Goal: Find specific page/section: Find specific page/section

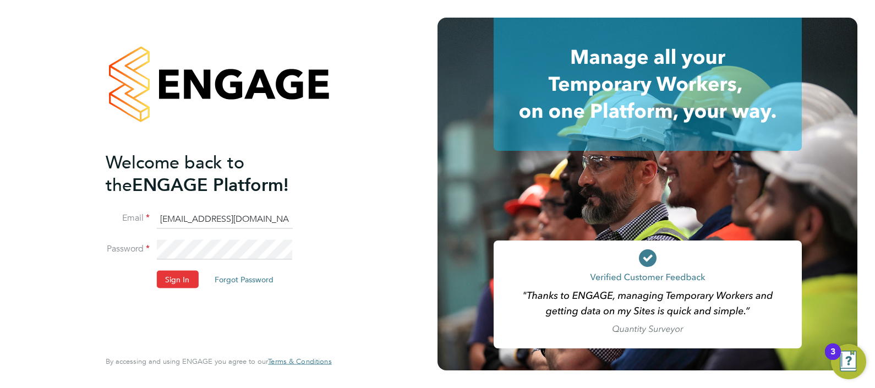
type input "chantay.bickers@pretiumresourcing.co.uk"
click at [181, 275] on button "Sign In" at bounding box center [177, 279] width 42 height 18
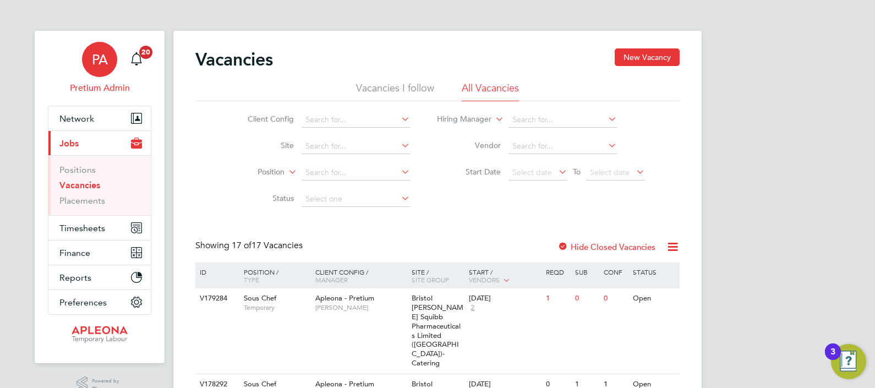
click at [91, 53] on div "PA" at bounding box center [99, 59] width 35 height 35
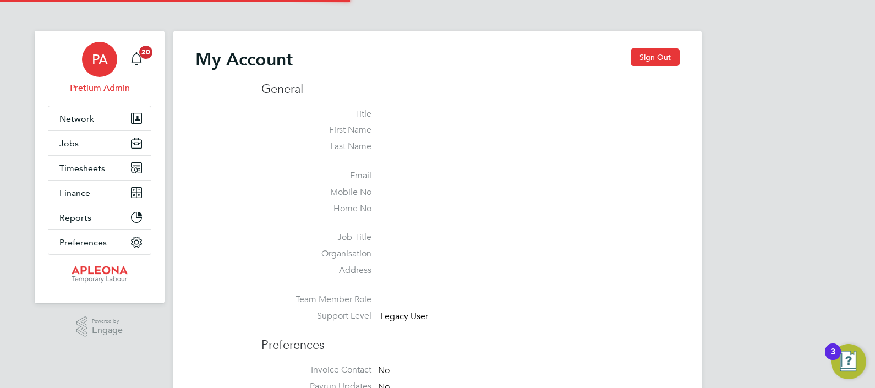
type input "[PERSON_NAME][EMAIL_ADDRESS][PERSON_NAME][DOMAIN_NAME]"
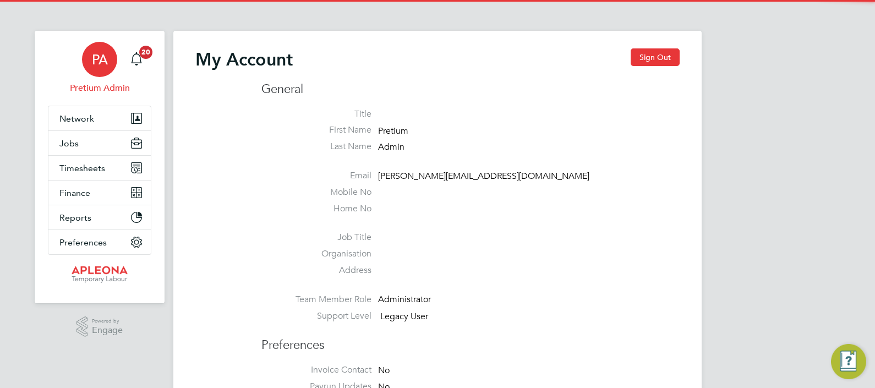
drag, startPoint x: 647, startPoint y: 58, endPoint x: 671, endPoint y: -72, distance: 132.1
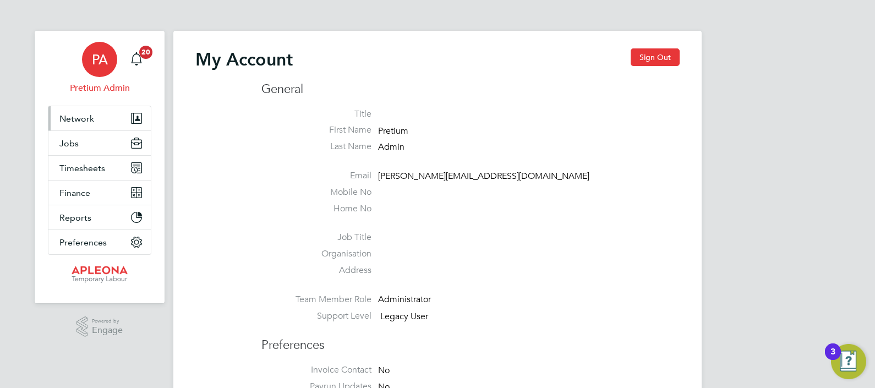
click at [67, 115] on span "Network" at bounding box center [76, 118] width 35 height 10
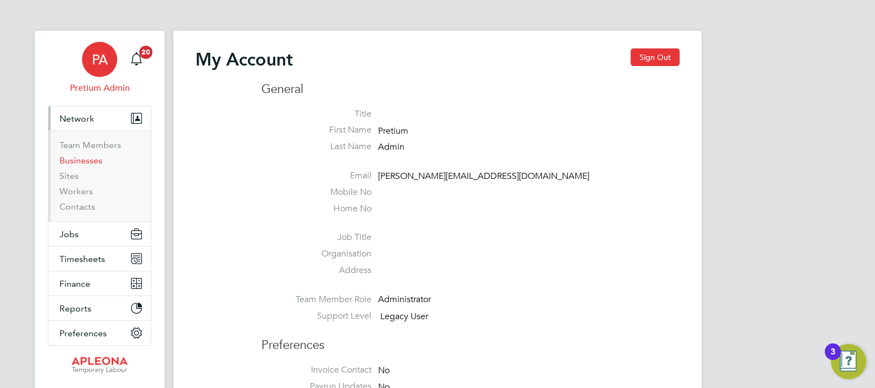
click at [83, 162] on link "Businesses" at bounding box center [80, 160] width 43 height 10
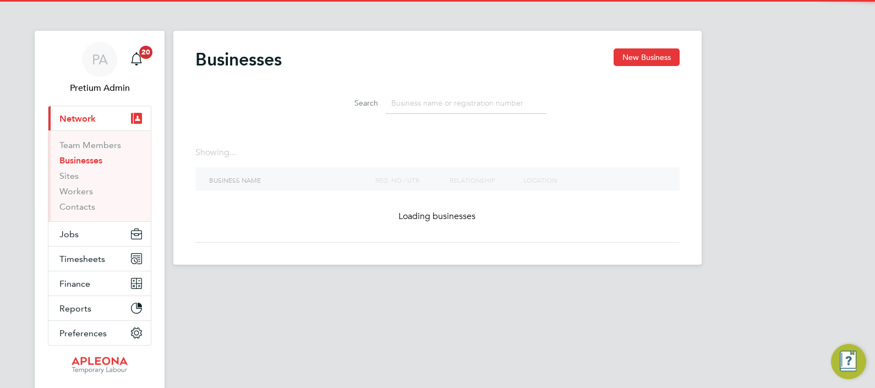
click at [429, 94] on input at bounding box center [466, 102] width 161 height 21
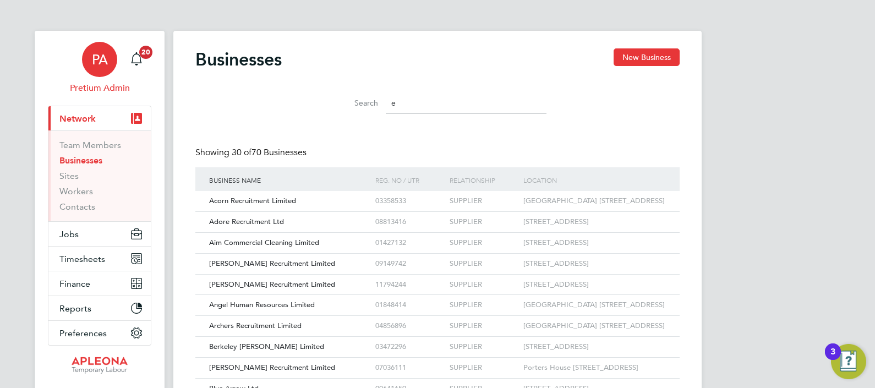
type input "e"
click at [97, 63] on span "PA" at bounding box center [100, 59] width 16 height 14
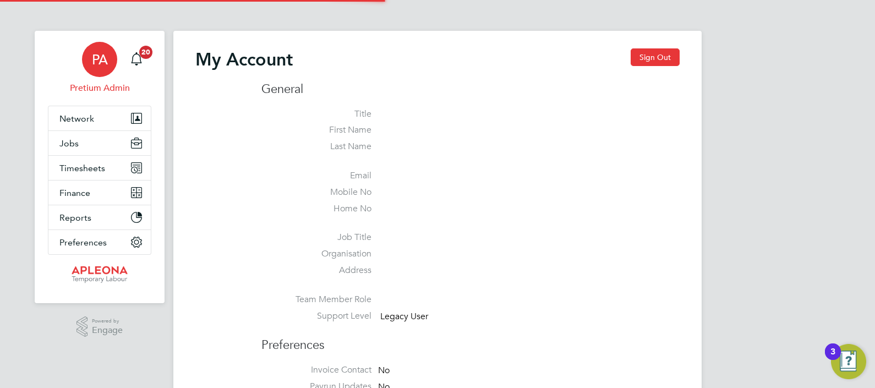
type input "chantay.bickers@pretiumresourcing.co.uk"
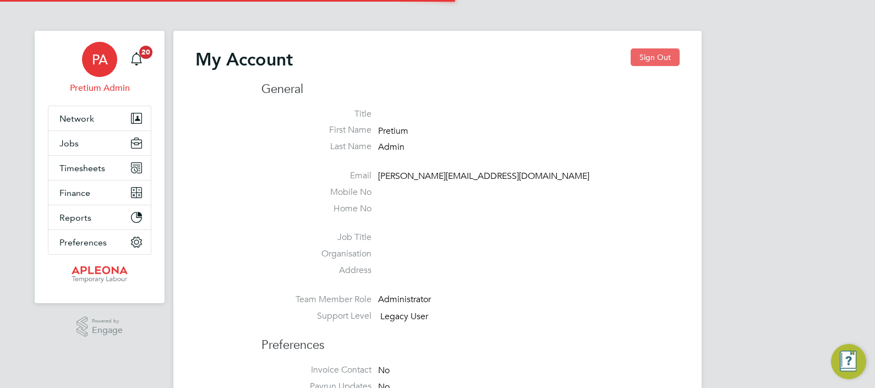
click at [648, 55] on button "Sign Out" at bounding box center [655, 57] width 49 height 18
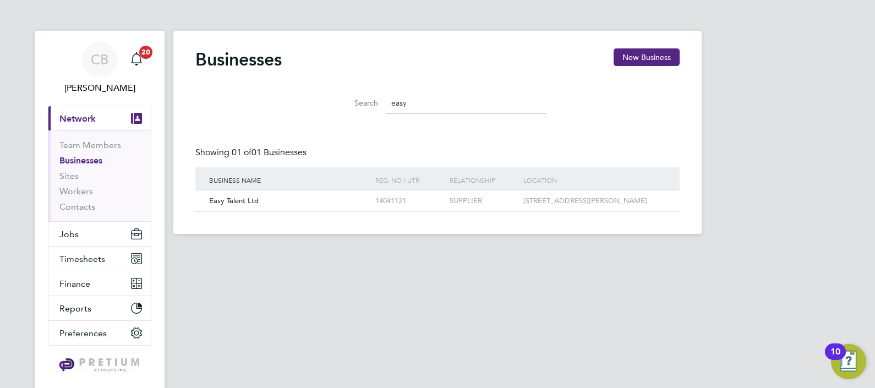
scroll to position [21, 167]
drag, startPoint x: 419, startPoint y: 99, endPoint x: 293, endPoint y: 81, distance: 127.3
click at [293, 81] on div "Search easy" at bounding box center [437, 100] width 484 height 38
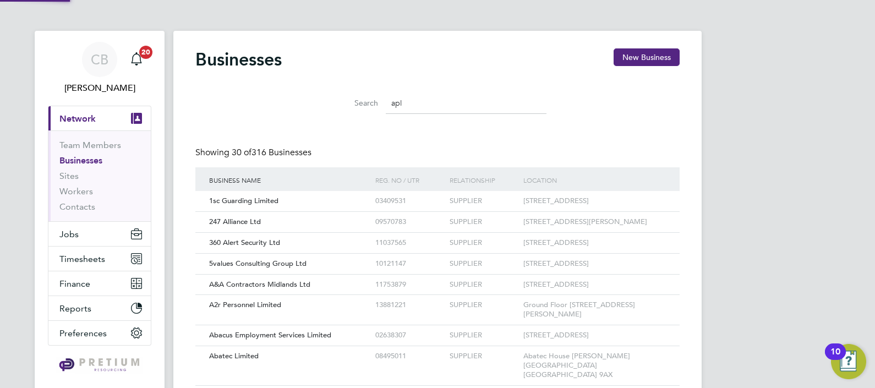
scroll to position [0, 0]
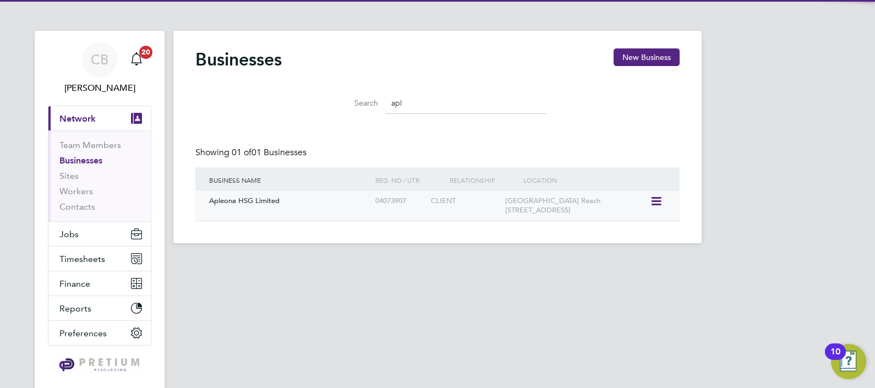
type input "apl"
click at [299, 200] on div "Apleona HSG Limited" at bounding box center [289, 201] width 166 height 20
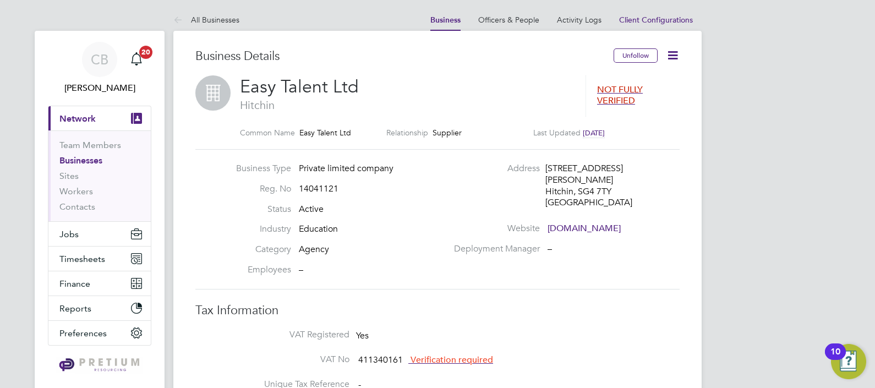
click at [323, 186] on span "14041121" at bounding box center [319, 188] width 40 height 11
copy span "14041121"
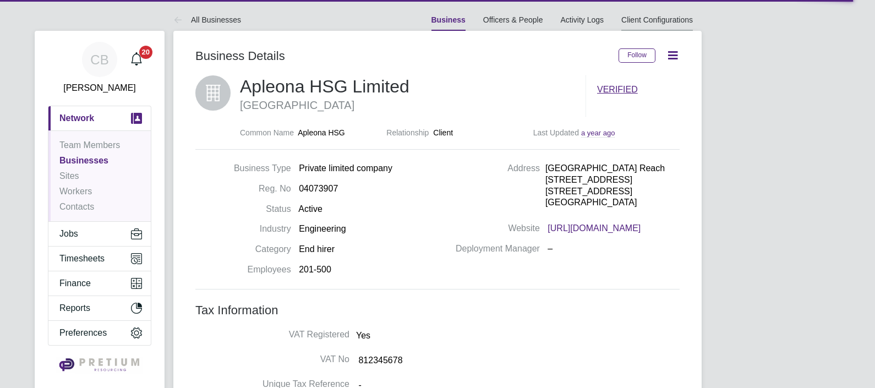
drag, startPoint x: 0, startPoint y: 0, endPoint x: 669, endPoint y: 20, distance: 669.2
click at [669, 20] on link "Client Configurations" at bounding box center [658, 19] width 72 height 9
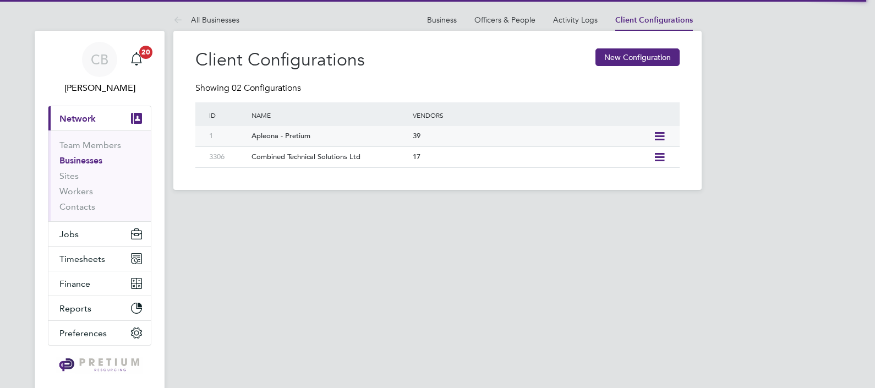
click at [358, 139] on div "Apleona - Pretium" at bounding box center [326, 136] width 166 height 20
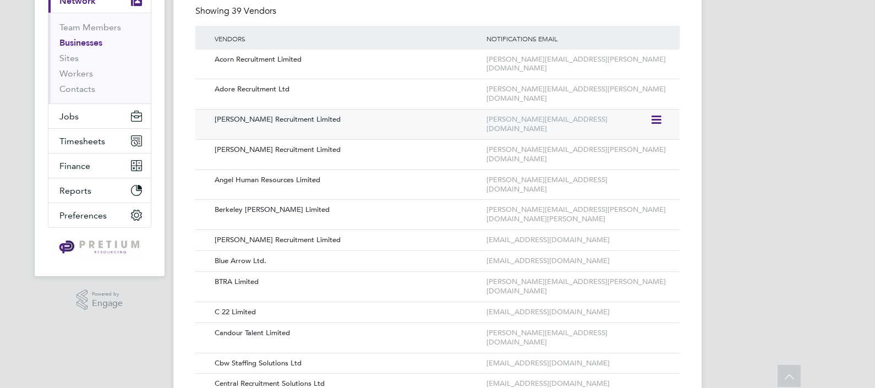
scroll to position [94, 0]
